Goal: Task Accomplishment & Management: Manage account settings

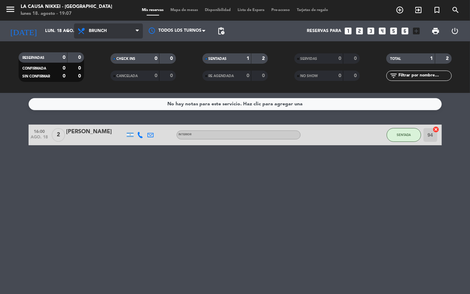
click at [111, 31] on span "Brunch" at bounding box center [108, 30] width 69 height 15
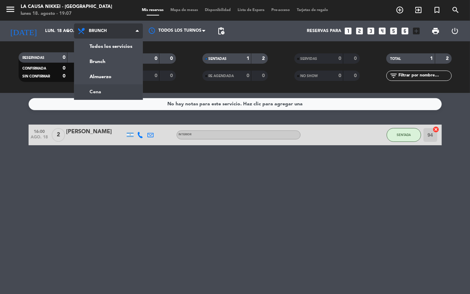
click at [116, 91] on div "menu La Causa Nikkei - Palermo lunes 18. agosto - 19:07 Mis reservas Mapa de me…" at bounding box center [235, 46] width 470 height 93
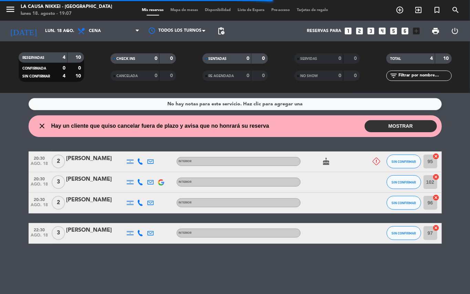
click at [328, 160] on icon "cake" at bounding box center [326, 161] width 8 height 8
click at [370, 163] on div at bounding box center [372, 162] width 19 height 20
click at [375, 161] on icon at bounding box center [377, 162] width 8 height 8
click at [361, 271] on div "No hay notas para este servicio. Haz clic para agregar una close Hay un cliente…" at bounding box center [235, 193] width 470 height 201
click at [100, 268] on div "No hay notas para este servicio. Haz clic para agregar una close Hay un cliente…" at bounding box center [235, 193] width 470 height 201
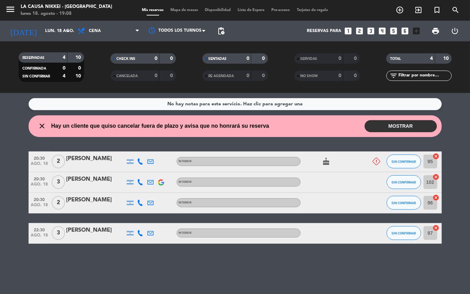
click at [142, 160] on icon at bounding box center [140, 161] width 6 height 6
click at [144, 149] on span "content_paste" at bounding box center [146, 149] width 5 height 5
click at [395, 129] on button "MOSTRAR" at bounding box center [401, 126] width 72 height 12
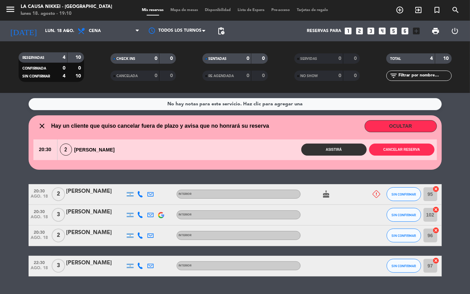
click at [138, 194] on icon at bounding box center [140, 194] width 6 height 6
click at [144, 182] on span "content_paste" at bounding box center [146, 182] width 5 height 5
click at [140, 212] on icon at bounding box center [140, 215] width 6 height 6
click at [143, 204] on span "content_paste" at bounding box center [143, 203] width 5 height 5
click at [144, 230] on div at bounding box center [140, 236] width 10 height 20
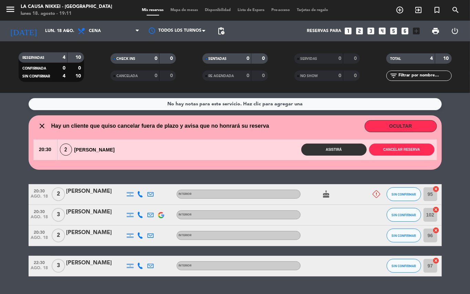
click at [143, 233] on icon at bounding box center [140, 236] width 6 height 6
click at [144, 225] on span "content_paste" at bounding box center [146, 224] width 5 height 5
click at [141, 267] on icon at bounding box center [140, 266] width 6 height 6
click at [144, 256] on span "content_paste" at bounding box center [146, 254] width 5 height 5
click at [399, 10] on icon "add_circle_outline" at bounding box center [400, 10] width 8 height 8
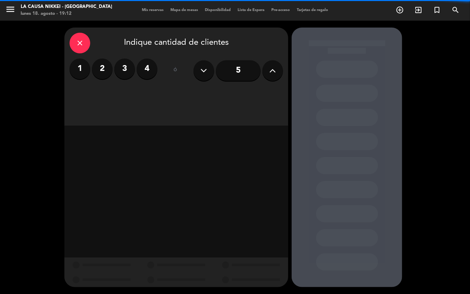
click at [106, 68] on label "2" at bounding box center [102, 69] width 21 height 21
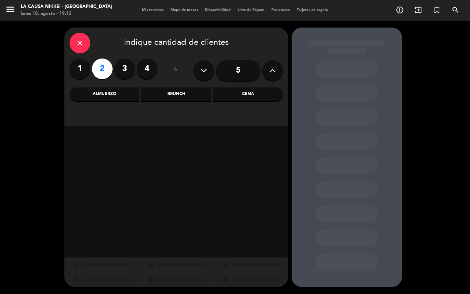
click at [248, 86] on div "close Indique cantidad de clientes 1 2 3 4 ó 5 Almuerzo Brunch Cena" at bounding box center [176, 77] width 224 height 98
click at [249, 95] on div "Cena" at bounding box center [248, 95] width 70 height 14
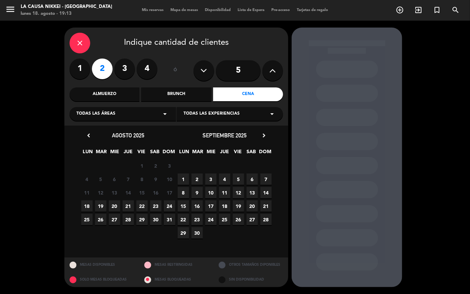
click at [86, 207] on span "18" at bounding box center [86, 206] width 11 height 11
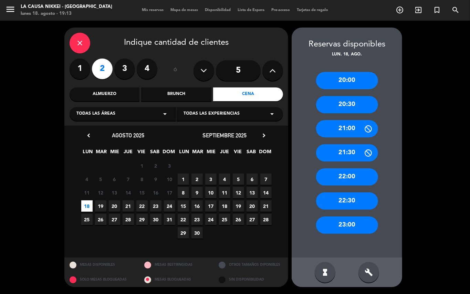
click at [340, 103] on div "20:30" at bounding box center [347, 104] width 62 height 17
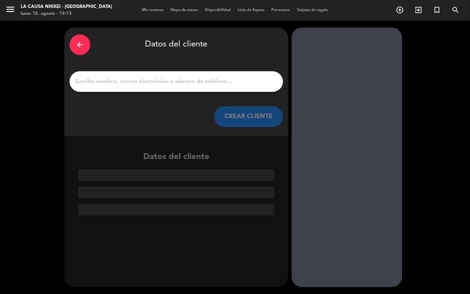
click at [264, 80] on input "1" at bounding box center [176, 82] width 203 height 10
paste input "Agustina Garfunkel"
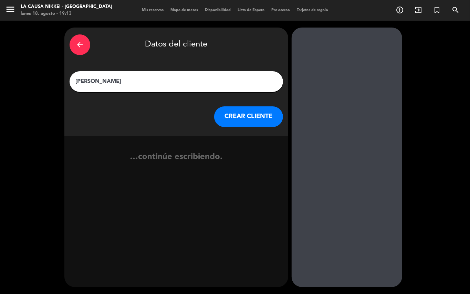
type input "Agustina Garfunkel"
click at [289, 120] on booking-flow-client-selector "arrow_back Datos del cliente Agustina Garfunkel CREAR CLIENTE …continúe escribi…" at bounding box center [177, 158] width 227 height 260
click at [269, 115] on button "CREAR CLIENTE" at bounding box center [248, 116] width 69 height 21
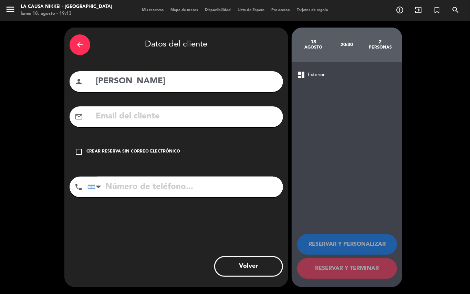
click at [185, 152] on div "check_box_outline_blank Crear reserva sin correo electrónico" at bounding box center [177, 152] width 214 height 21
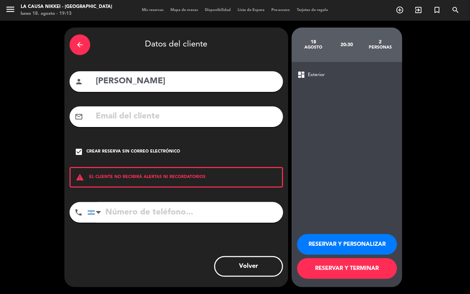
click at [245, 208] on input "tel" at bounding box center [186, 212] width 196 height 21
type input "1111111111"
click at [339, 242] on button "RESERVAR Y PERSONALIZAR" at bounding box center [347, 244] width 100 height 21
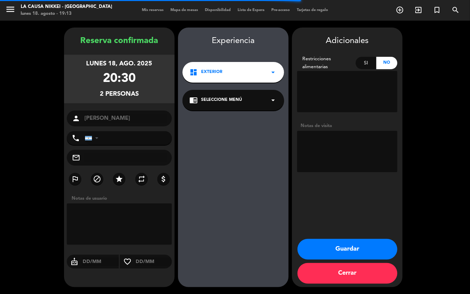
type input "+541111111111"
click at [364, 135] on textarea at bounding box center [347, 151] width 100 height 41
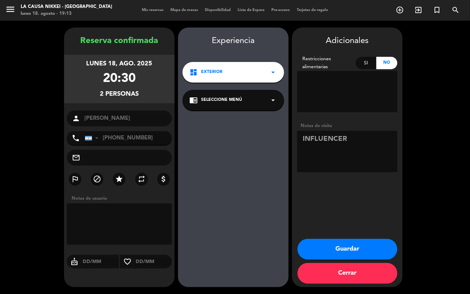
type textarea "INFLUENCER"
click at [362, 248] on button "Guardar" at bounding box center [348, 249] width 100 height 21
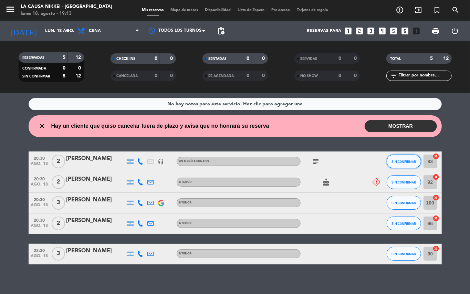
click at [393, 162] on span "SIN CONFIRMAR" at bounding box center [404, 162] width 24 height 4
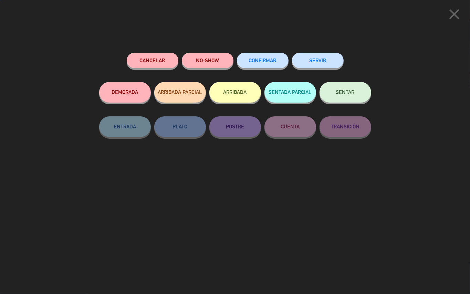
click at [268, 63] on span "CONFIRMAR" at bounding box center [263, 61] width 28 height 6
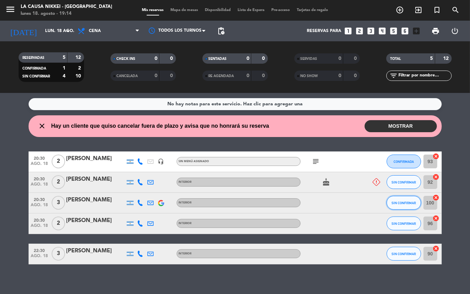
click at [407, 198] on button "SIN CONFIRMAR" at bounding box center [404, 203] width 34 height 14
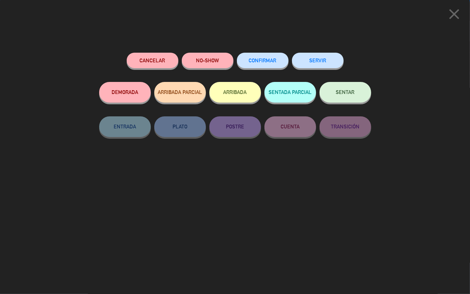
click at [266, 58] on span "CONFIRMAR" at bounding box center [263, 61] width 28 height 6
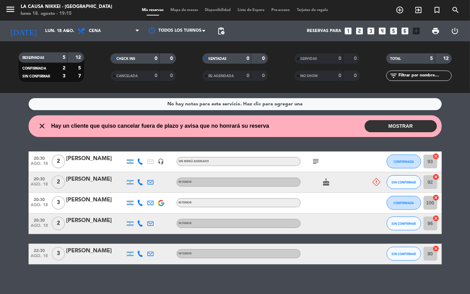
click at [101, 253] on div "Maria soledad Trossero" at bounding box center [95, 251] width 59 height 9
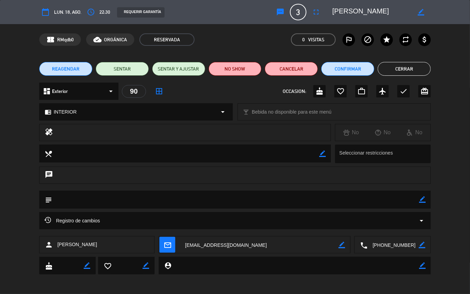
click at [403, 65] on button "Cerrar" at bounding box center [404, 69] width 53 height 14
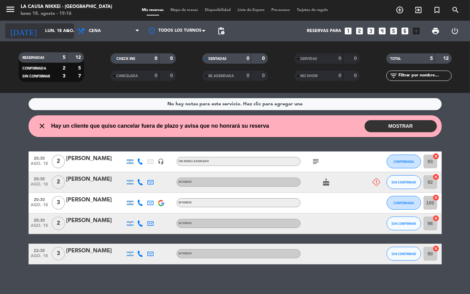
click at [48, 34] on input "lun. 18 ago." at bounding box center [71, 31] width 58 height 12
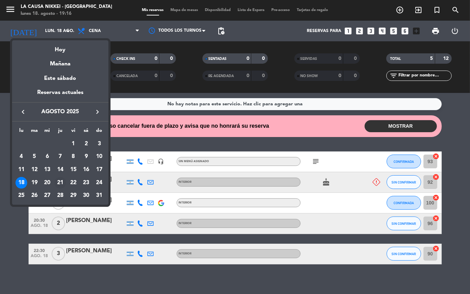
click at [58, 183] on div "21" at bounding box center [60, 183] width 12 height 12
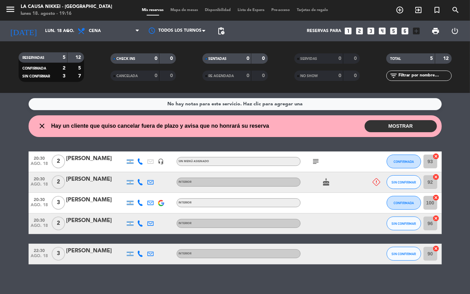
type input "jue. 21 ago."
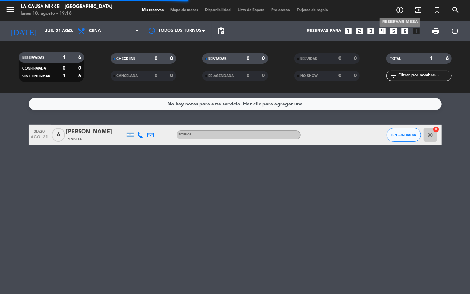
click at [394, 12] on span "add_circle_outline" at bounding box center [400, 10] width 19 height 12
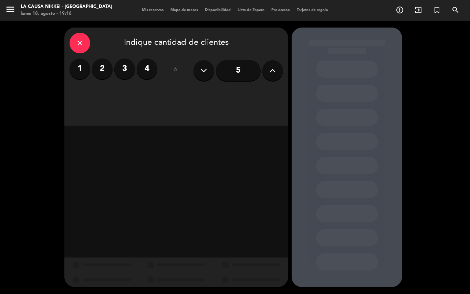
click at [110, 69] on label "2" at bounding box center [102, 69] width 21 height 21
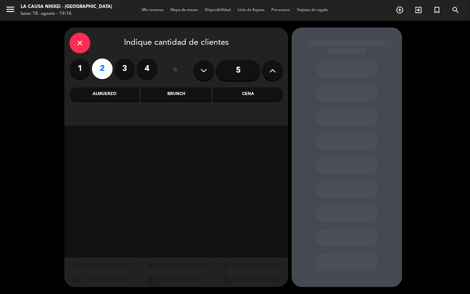
click at [243, 89] on div "Cena" at bounding box center [248, 95] width 70 height 14
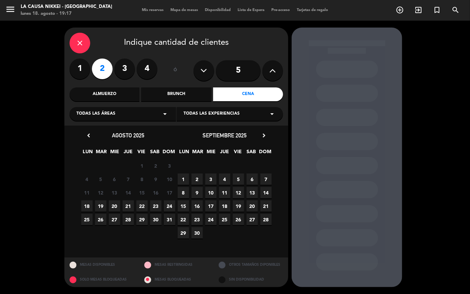
click at [433, 95] on div "close Indique cantidad de clientes 1 2 3 4 ó 5 Almuerzo Brunch Cena Todas las á…" at bounding box center [235, 158] width 470 height 274
click at [461, 39] on div "close Indique cantidad de clientes 1 2 3 4 ó 5 Almuerzo Brunch Cena Todas las á…" at bounding box center [235, 158] width 470 height 274
click at [446, 118] on div "close Indique cantidad de clientes 1 2 3 4 ó 5 Almuerzo Brunch Cena Todas las á…" at bounding box center [235, 158] width 470 height 274
click at [89, 45] on div "close" at bounding box center [80, 43] width 21 height 21
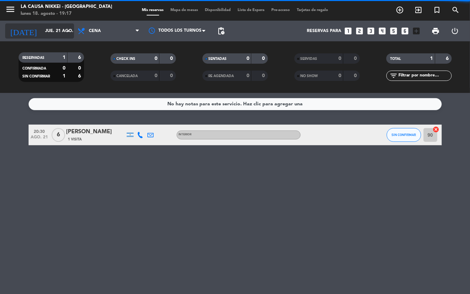
click at [54, 29] on input "jue. 21 ago." at bounding box center [71, 31] width 58 height 12
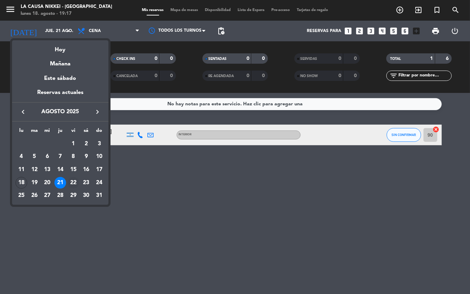
click at [72, 184] on div "22" at bounding box center [74, 183] width 12 height 12
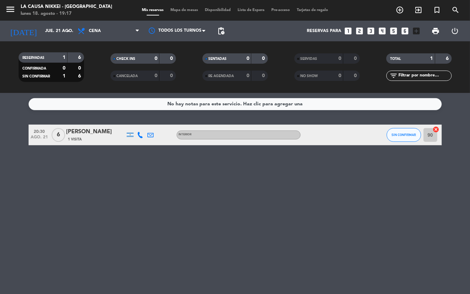
type input "vie. 22 ago."
click at [399, 12] on icon "add_circle_outline" at bounding box center [400, 10] width 8 height 8
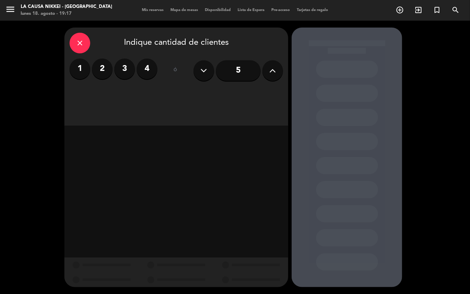
click at [97, 72] on label "2" at bounding box center [102, 69] width 21 height 21
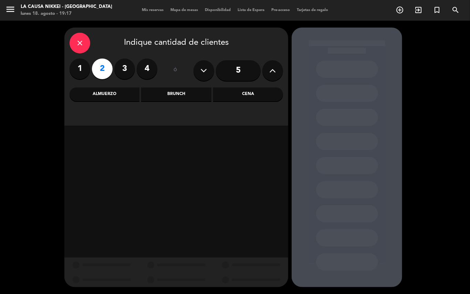
click at [253, 100] on div "Cena" at bounding box center [248, 95] width 70 height 14
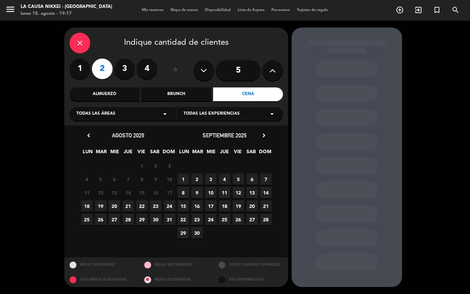
click at [140, 206] on span "22" at bounding box center [141, 206] width 11 height 11
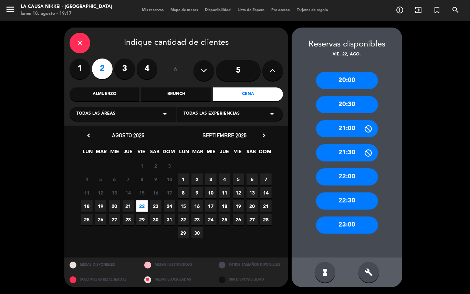
click at [342, 103] on div "20:30" at bounding box center [347, 104] width 62 height 17
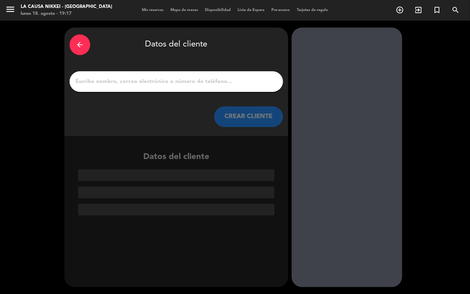
click at [257, 87] on div at bounding box center [177, 81] width 214 height 21
click at [257, 83] on input "1" at bounding box center [176, 82] width 203 height 10
paste input "Yannick Stevenin"
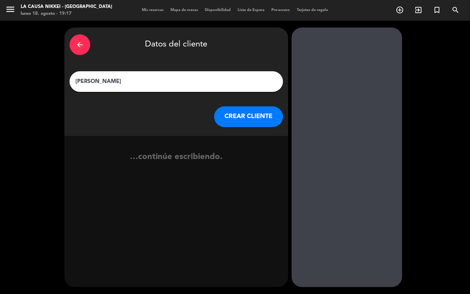
type input "Yannick Stevenin"
click at [265, 121] on button "CREAR CLIENTE" at bounding box center [248, 116] width 69 height 21
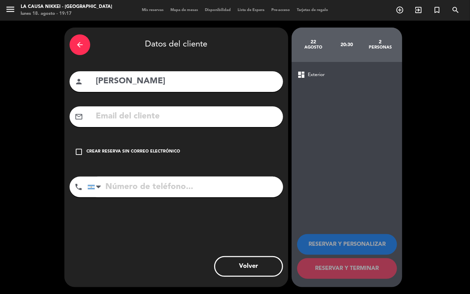
click at [132, 152] on div "Crear reserva sin correo electrónico" at bounding box center [133, 151] width 94 height 7
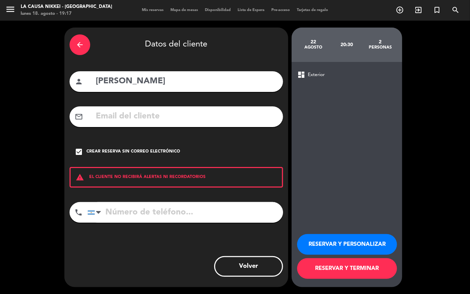
click at [177, 214] on input "tel" at bounding box center [186, 212] width 196 height 21
type input "1111111111"
click at [331, 246] on button "RESERVAR Y PERSONALIZAR" at bounding box center [347, 244] width 100 height 21
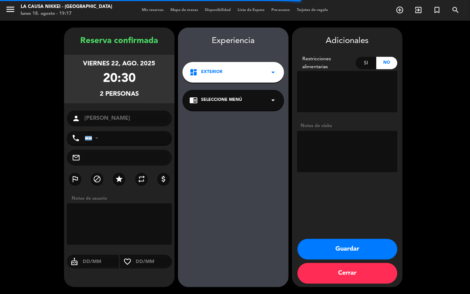
type input "+541111111111"
click at [312, 134] on textarea at bounding box center [347, 151] width 100 height 41
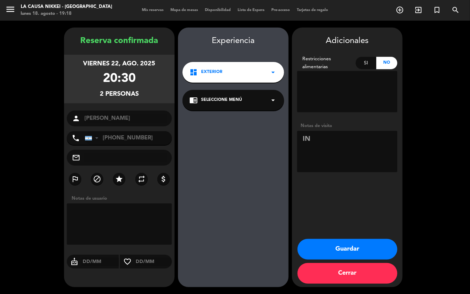
type textarea "I"
paste textarea "Sabores del mundo"
type textarea "BIG BOX - Sabores del mundo"
click at [358, 248] on button "Guardar" at bounding box center [348, 249] width 100 height 21
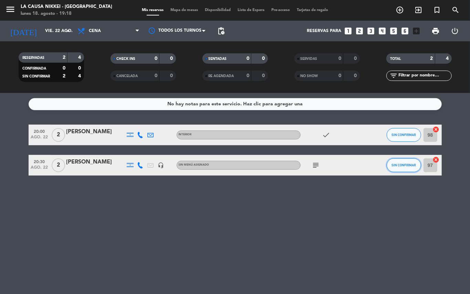
click at [401, 165] on span "SIN CONFIRMAR" at bounding box center [404, 165] width 24 height 4
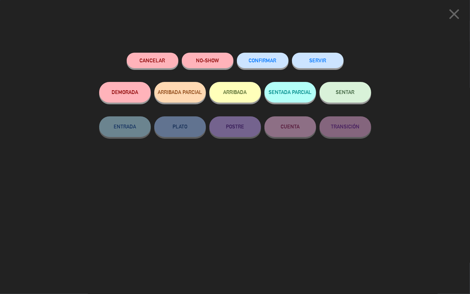
click at [266, 66] on button "CONFIRMAR" at bounding box center [263, 61] width 52 height 16
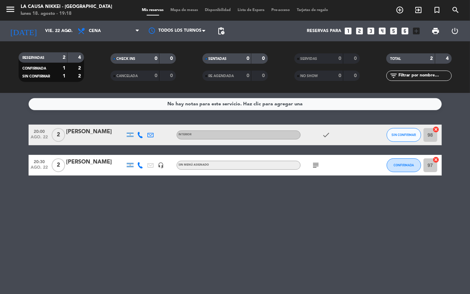
click at [140, 162] on icon at bounding box center [140, 165] width 6 height 6
click at [159, 166] on icon "headset_mic" at bounding box center [161, 165] width 6 height 6
click at [170, 195] on div "No hay notas para este servicio. Haz clic para agregar una 20:00 ago. 22 2 Anto…" at bounding box center [235, 193] width 470 height 201
click at [319, 164] on icon "subject" at bounding box center [316, 165] width 8 height 8
click at [321, 216] on div "No hay notas para este servicio. Haz clic para agregar una 20:00 ago. 22 2 Anto…" at bounding box center [235, 193] width 470 height 201
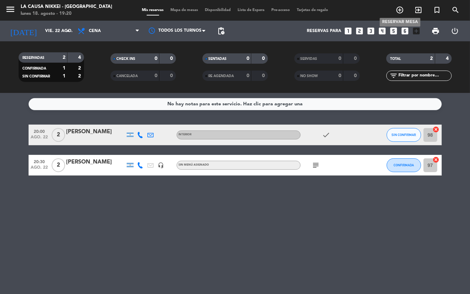
click at [398, 10] on icon "add_circle_outline" at bounding box center [400, 10] width 8 height 8
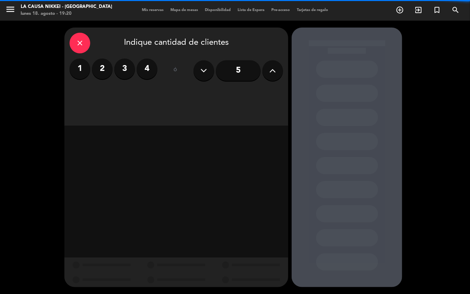
click at [104, 75] on label "2" at bounding box center [102, 69] width 21 height 21
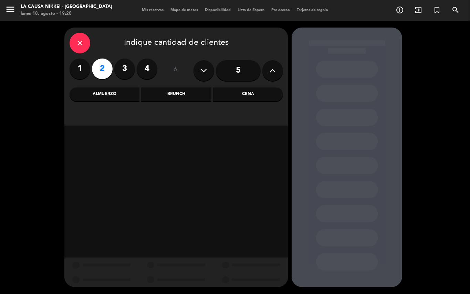
click at [0, 94] on div "close Indique cantidad de clientes 1 2 3 4 ó 5 Almuerzo Brunch Cena" at bounding box center [235, 158] width 470 height 274
click at [80, 44] on icon "close" at bounding box center [80, 43] width 8 height 8
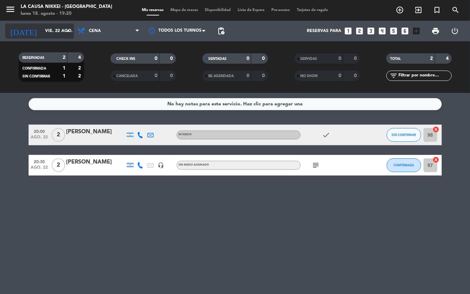
click at [44, 29] on input "vie. 22 ago." at bounding box center [71, 31] width 58 height 12
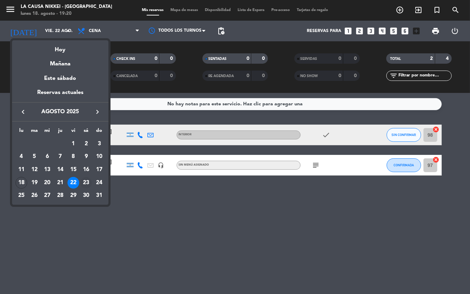
click at [85, 185] on div "23" at bounding box center [86, 183] width 12 height 12
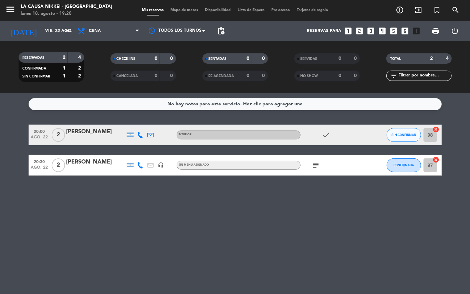
type input "sáb. 23 ago."
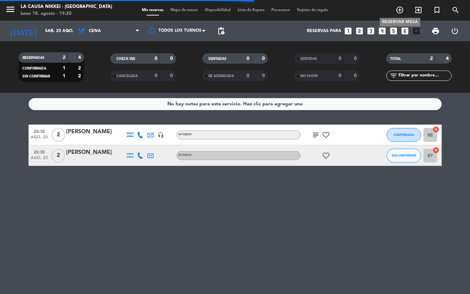
click at [400, 12] on icon "add_circle_outline" at bounding box center [400, 10] width 8 height 8
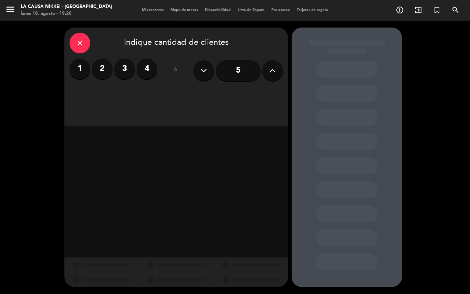
click at [103, 64] on label "2" at bounding box center [102, 69] width 21 height 21
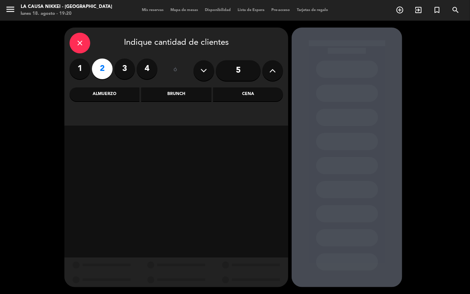
click at [249, 97] on div "Cena" at bounding box center [248, 95] width 70 height 14
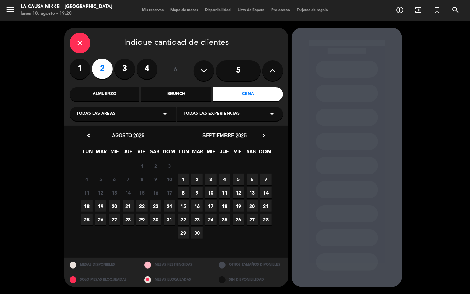
click at [158, 205] on span "23" at bounding box center [155, 206] width 11 height 11
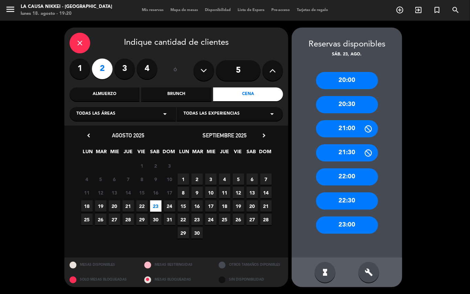
click at [358, 104] on div "20:30" at bounding box center [347, 104] width 62 height 17
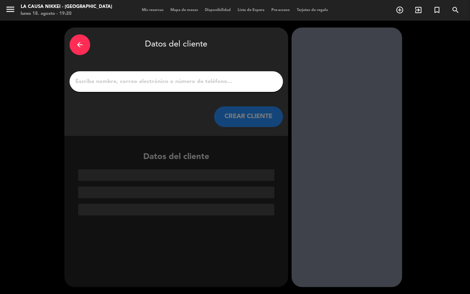
click at [242, 84] on input "1" at bounding box center [176, 82] width 203 height 10
paste input "Josefina Mazzola"
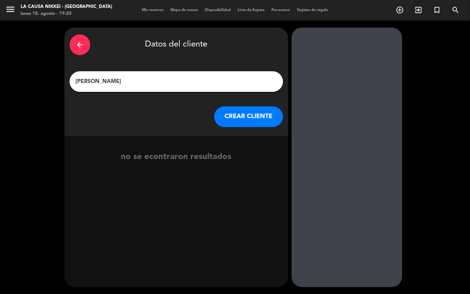
type input "Josefina Mazzola"
click at [268, 122] on button "CREAR CLIENTE" at bounding box center [248, 116] width 69 height 21
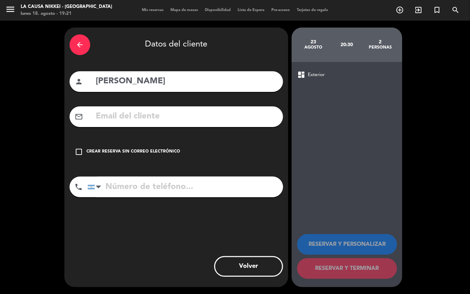
click at [207, 119] on input "text" at bounding box center [186, 117] width 183 height 14
paste input "josefina.mazzola@creactivehub.com"
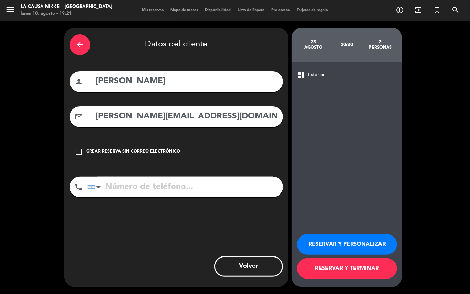
type input "josefina.mazzola@creactivehub.com"
click at [225, 191] on input "tel" at bounding box center [186, 187] width 196 height 21
click at [208, 193] on input "tel" at bounding box center [186, 187] width 196 height 21
paste input "1159969718"
type input "1159969718"
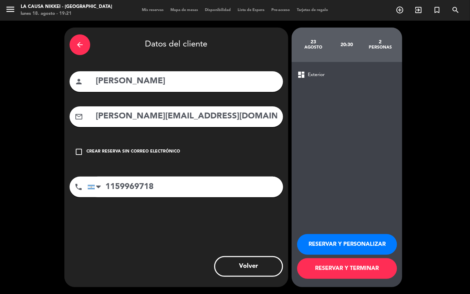
click at [355, 247] on button "RESERVAR Y PERSONALIZAR" at bounding box center [347, 244] width 100 height 21
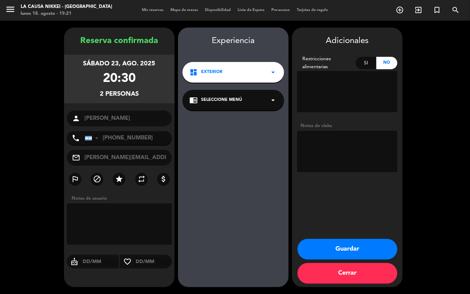
click at [328, 144] on textarea at bounding box center [347, 151] width 100 height 41
paste textarea "Sabores del mundo"
drag, startPoint x: 327, startPoint y: 136, endPoint x: 292, endPoint y: 136, distance: 34.5
click at [292, 136] on div "Adicionales Restricciones alimentarias Si No Notas de visita" at bounding box center [347, 104] width 111 height 141
type textarea "BIG BOX - Sabores del mundo"
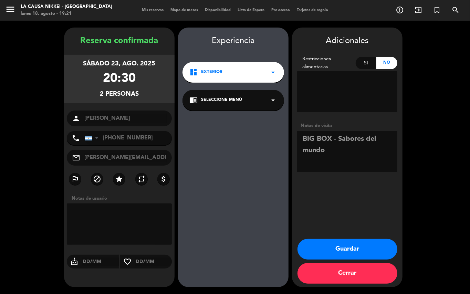
click at [353, 246] on button "Guardar" at bounding box center [348, 249] width 100 height 21
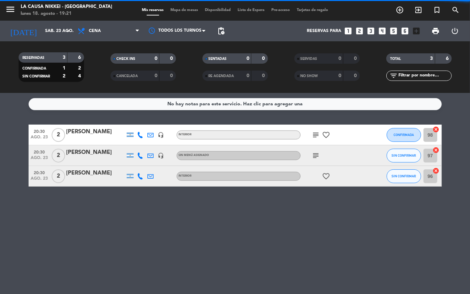
click at [137, 205] on div "No hay notas para este servicio. Haz clic para agregar una 20:30 ago. 23 2 Evan…" at bounding box center [235, 193] width 470 height 201
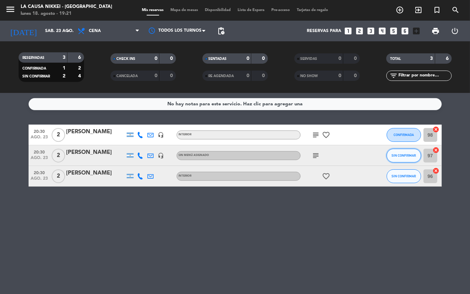
click at [412, 154] on button "SIN CONFIRMAR" at bounding box center [404, 156] width 34 height 14
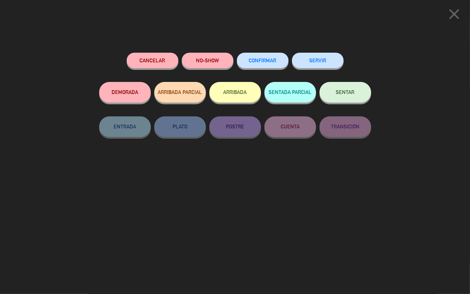
click at [411, 155] on div "close Cancelar NO-SHOW CONFIRMAR SERVIR DEMORADA ARRIBADA PARCIAL ARRIBADA SENT…" at bounding box center [235, 147] width 470 height 294
click at [258, 62] on span "CONFIRMAR" at bounding box center [263, 61] width 28 height 6
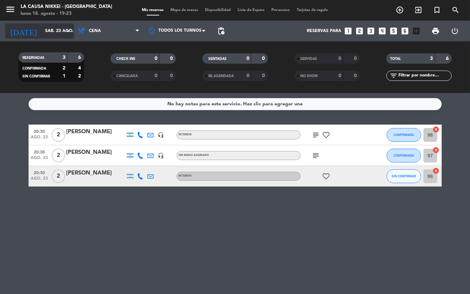
click at [42, 32] on input "sáb. 23 ago." at bounding box center [71, 31] width 58 height 12
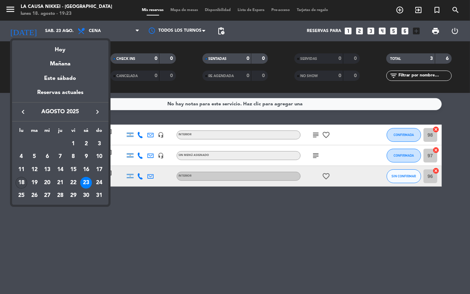
click at [21, 183] on div "18" at bounding box center [22, 183] width 12 height 12
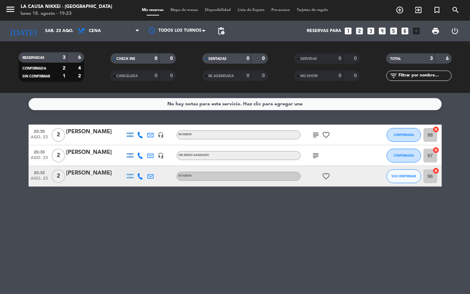
type input "lun. 18 ago."
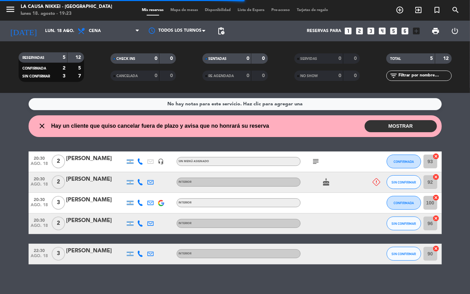
click at [0, 217] on bookings-row "20:30 ago. 18 2 Agustina Garfunkel headset_mic Sin menú asignado subject CONFIR…" at bounding box center [235, 208] width 470 height 113
click at [0, 169] on bookings-row "20:30 ago. 18 2 Agustina Garfunkel headset_mic Sin menú asignado subject CONFIR…" at bounding box center [235, 208] width 470 height 113
click at [0, 221] on bookings-row "20:30 ago. 18 2 Agustina Garfunkel headset_mic Sin menú asignado subject CONFIR…" at bounding box center [235, 208] width 470 height 113
click at [320, 160] on icon "subject" at bounding box center [316, 161] width 8 height 8
click at [213, 279] on div "No hay notas para este servicio. Haz clic para agregar una close Hay un cliente…" at bounding box center [235, 193] width 470 height 201
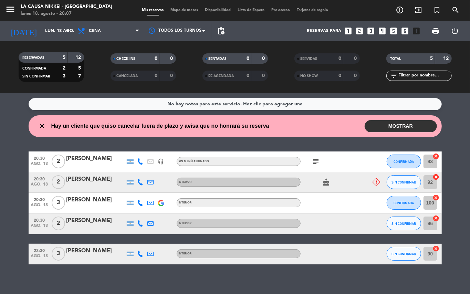
scroll to position [4, 0]
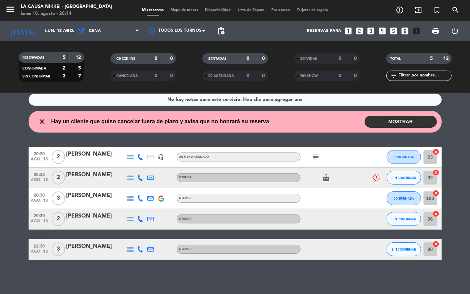
click at [0, 194] on bookings-row "20:30 ago. 18 2 Agustina Garfunkel headset_mic Sin menú asignado subject CONFIR…" at bounding box center [235, 203] width 470 height 113
click at [0, 189] on bookings-row "20:30 ago. 18 2 Agustina Garfunkel headset_mic Sin menú asignado subject CONFIR…" at bounding box center [235, 203] width 470 height 113
click at [328, 270] on div "No hay notas para este servicio. Haz clic para agregar una close Hay un cliente…" at bounding box center [235, 193] width 470 height 201
click at [406, 204] on button "CONFIRMADA" at bounding box center [404, 199] width 34 height 14
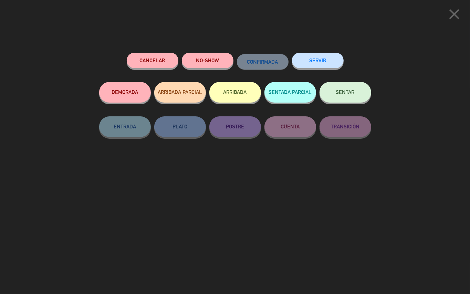
click at [348, 101] on button "SENTAR" at bounding box center [346, 92] width 52 height 21
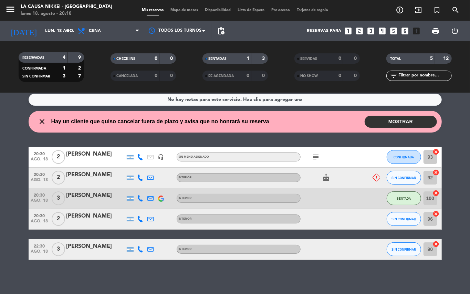
click at [460, 214] on bookings-row "20:30 ago. 18 2 Agustina Garfunkel headset_mic Sin menú asignado subject CONFIR…" at bounding box center [235, 203] width 470 height 113
click at [401, 152] on button "CONFIRMADA" at bounding box center [404, 157] width 34 height 14
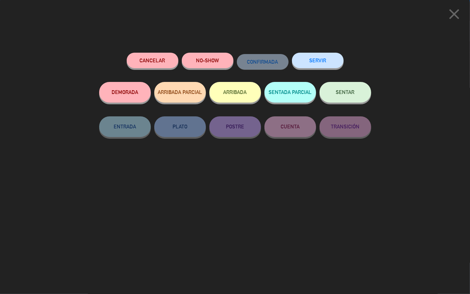
click at [357, 94] on button "SENTAR" at bounding box center [346, 92] width 52 height 21
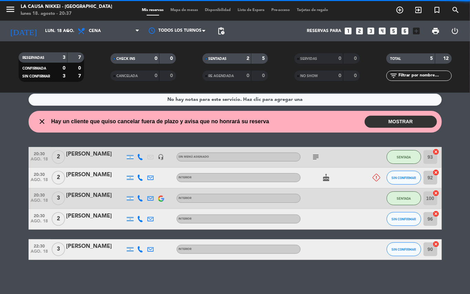
click at [2, 180] on bookings-row "20:30 ago. 18 2 Agustina Garfunkel headset_mic Sin menú asignado subject SENTAD…" at bounding box center [235, 203] width 470 height 113
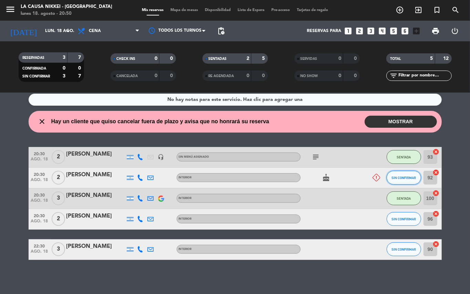
click at [407, 177] on span "SIN CONFIRMAR" at bounding box center [404, 178] width 24 height 4
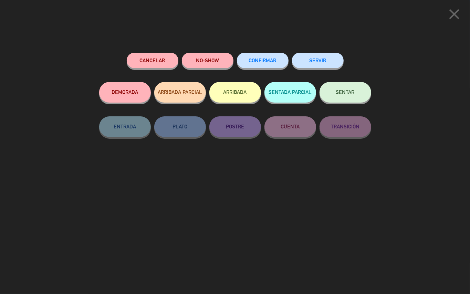
click at [208, 58] on button "NO-SHOW" at bounding box center [208, 61] width 52 height 16
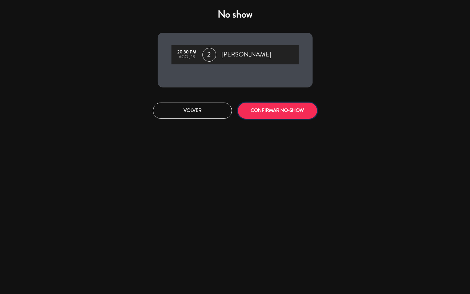
click at [283, 111] on button "CONFIRMAR NO-SHOW" at bounding box center [277, 111] width 79 height 16
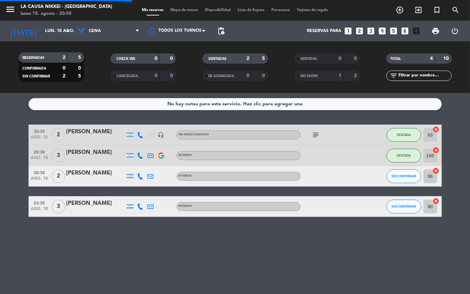
scroll to position [0, 0]
click at [399, 174] on span "SIN CONFIRMAR" at bounding box center [404, 176] width 24 height 4
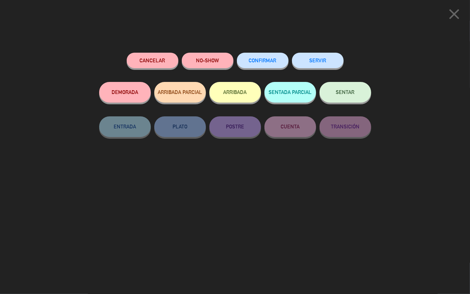
click at [208, 59] on button "NO-SHOW" at bounding box center [208, 61] width 52 height 16
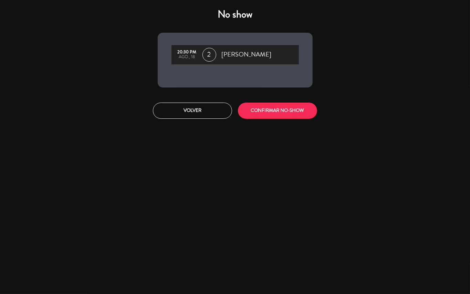
click at [277, 98] on div "Volver CONFIRMAR NO-SHOW" at bounding box center [235, 111] width 165 height 26
click at [283, 112] on button "CONFIRMAR NO-SHOW" at bounding box center [277, 111] width 79 height 16
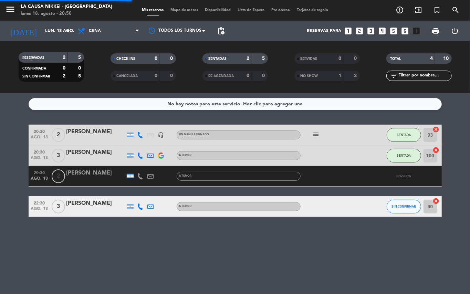
click at [12, 184] on bookings-row "20:30 ago. 18 2 Agustina Garfunkel headset_mic Sin menú asignado subject SENTAD…" at bounding box center [235, 171] width 470 height 92
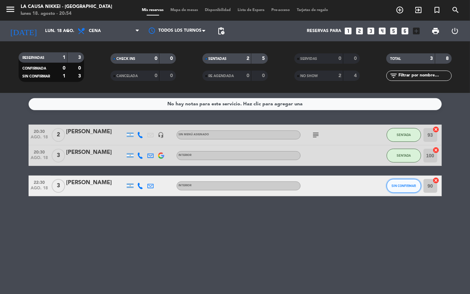
click at [393, 191] on button "SIN CONFIRMAR" at bounding box center [404, 186] width 34 height 14
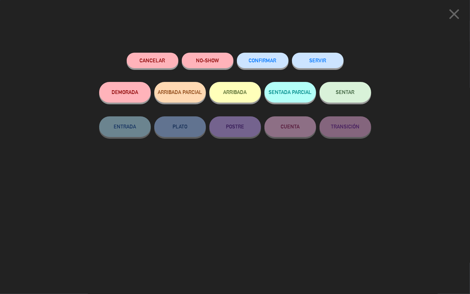
click at [264, 62] on span "CONFIRMAR" at bounding box center [263, 61] width 28 height 6
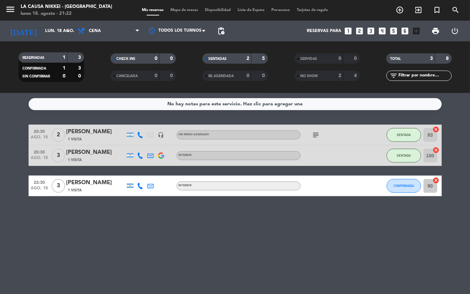
click at [434, 249] on div "No hay notas para este servicio. Haz clic para agregar una 20:30 ago. 18 2 Agus…" at bounding box center [235, 193] width 470 height 201
